Goal: Navigation & Orientation: Go to known website

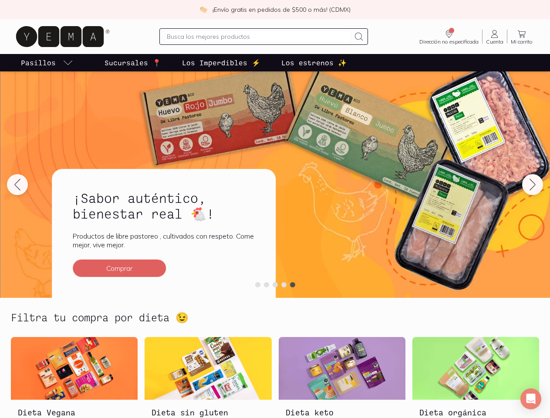
click at [354, 37] on icon at bounding box center [359, 36] width 10 height 10
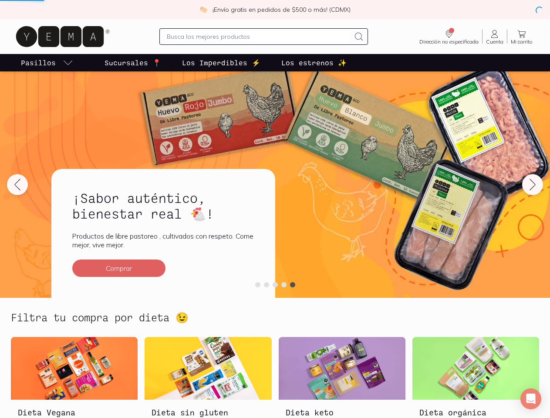
click at [444, 37] on icon "Dirección no especificada" at bounding box center [449, 34] width 10 height 10
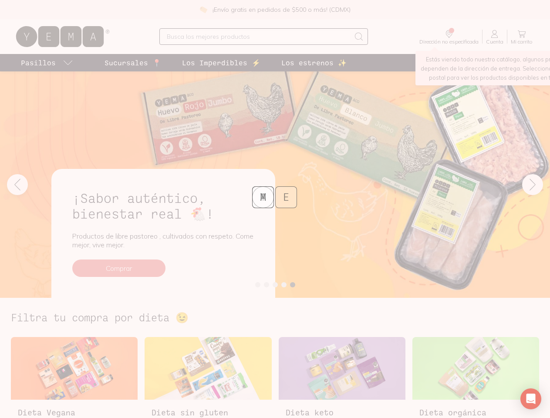
click at [61, 63] on div "Y E A M" at bounding box center [275, 209] width 550 height 418
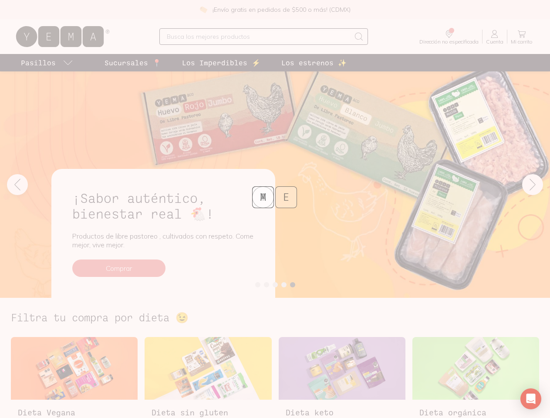
click at [119, 268] on div "Y E A M" at bounding box center [275, 209] width 550 height 418
click at [17, 185] on div "Y E A M" at bounding box center [275, 209] width 550 height 418
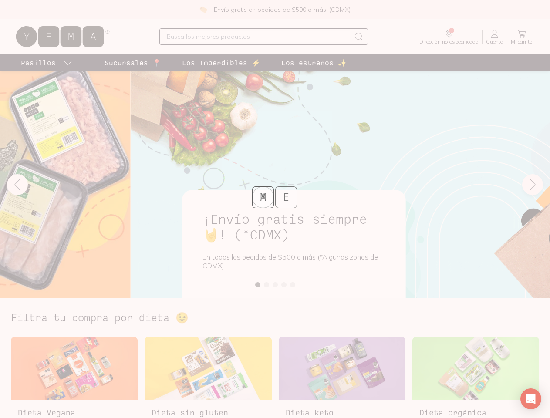
click at [533, 185] on div "Y E A M" at bounding box center [275, 209] width 550 height 418
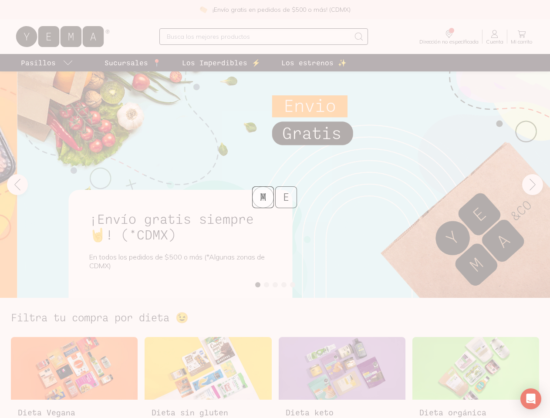
click at [258, 285] on div "Y E A M" at bounding box center [275, 209] width 550 height 418
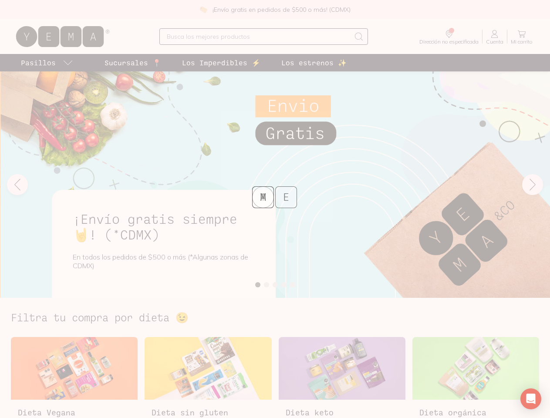
click at [267, 285] on div "Y E A M" at bounding box center [275, 209] width 550 height 418
click at [275, 285] on div "Y E A M" at bounding box center [275, 209] width 550 height 418
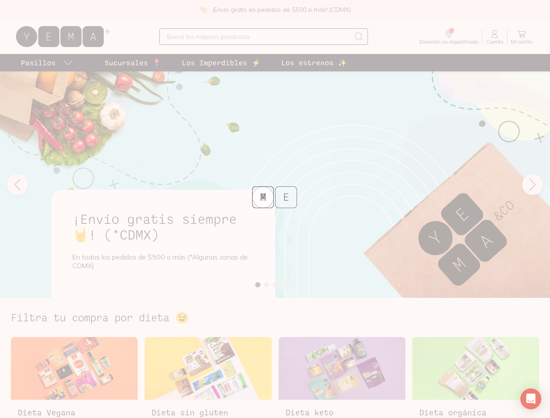
click at [284, 285] on div "Y E A M" at bounding box center [275, 209] width 550 height 418
